Goal: Download file/media

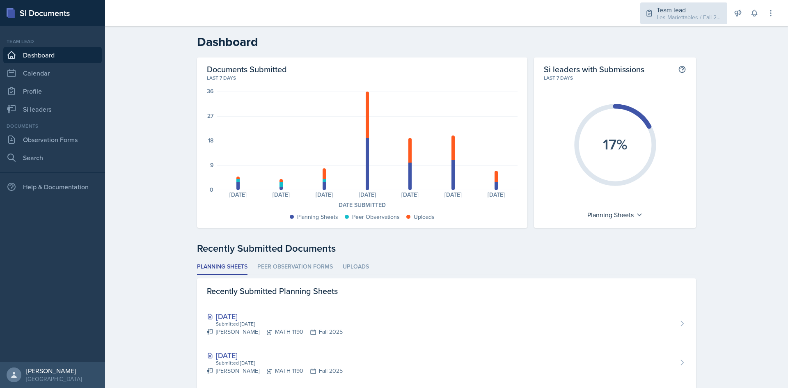
click at [717, 7] on div "Team lead" at bounding box center [690, 10] width 66 height 10
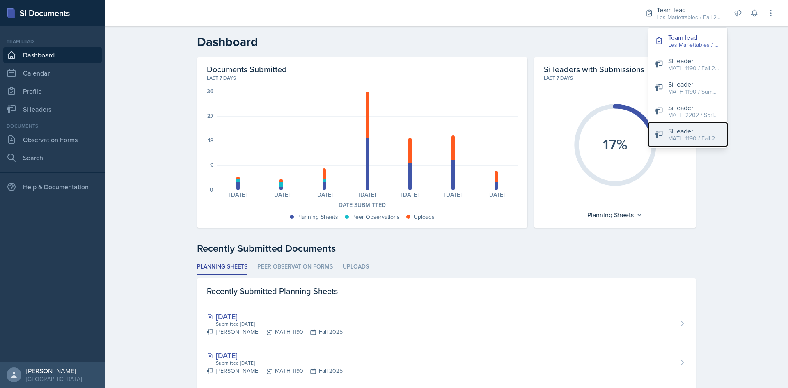
click at [691, 130] on div "Si leader" at bounding box center [694, 131] width 53 height 10
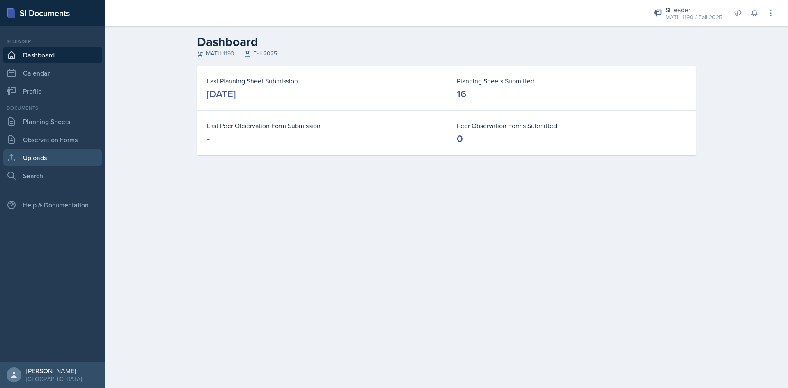
click at [45, 154] on link "Uploads" at bounding box center [52, 157] width 99 height 16
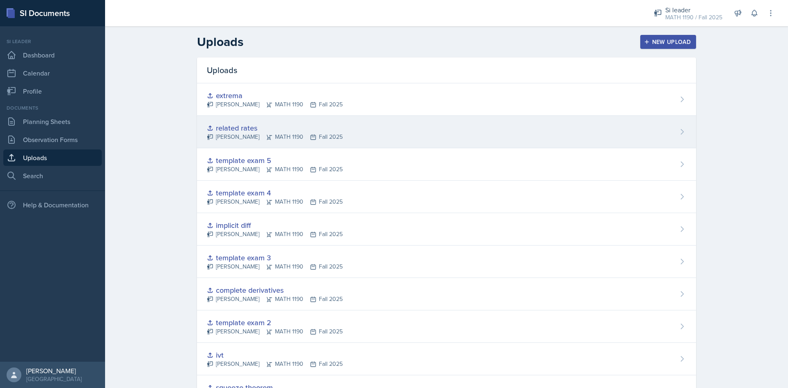
click at [303, 129] on div "related rates" at bounding box center [275, 127] width 136 height 11
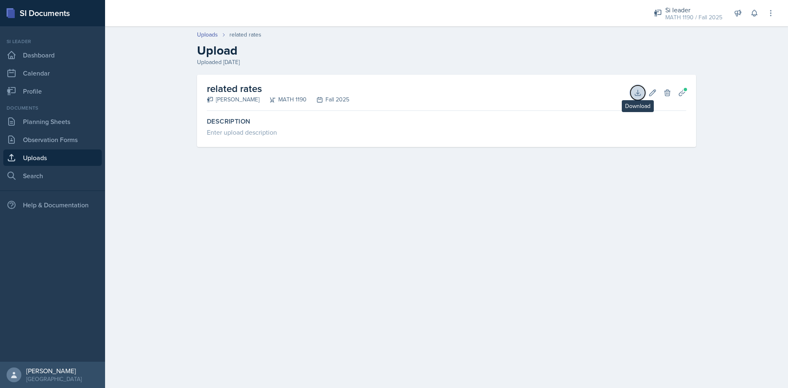
click at [633, 96] on button "Download" at bounding box center [637, 92] width 15 height 15
click at [21, 156] on link "Uploads" at bounding box center [52, 157] width 99 height 16
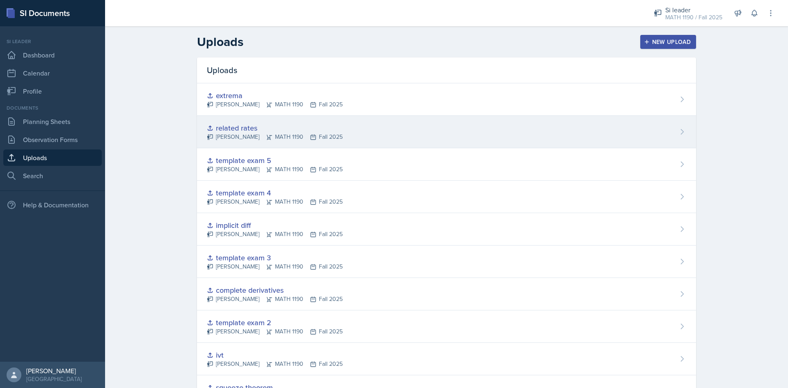
click at [575, 118] on div "related rates [PERSON_NAME] MATH 1190 Fall 2025" at bounding box center [446, 132] width 499 height 32
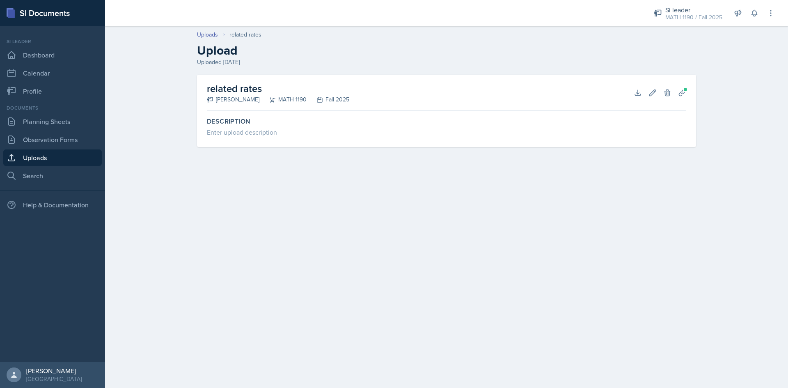
click at [26, 160] on link "Uploads" at bounding box center [52, 157] width 99 height 16
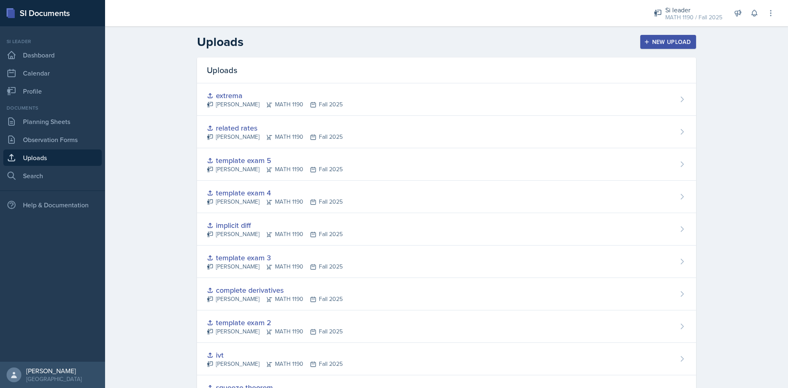
drag, startPoint x: 470, startPoint y: 110, endPoint x: 540, endPoint y: 109, distance: 69.8
click at [470, 110] on div "extrema [PERSON_NAME] MATH 1190 Fall 2025" at bounding box center [446, 99] width 499 height 32
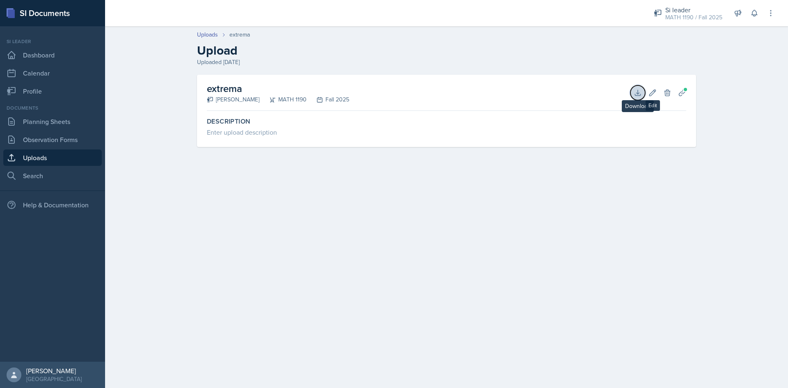
click at [636, 89] on icon at bounding box center [638, 93] width 8 height 8
